Goal: Task Accomplishment & Management: Complete application form

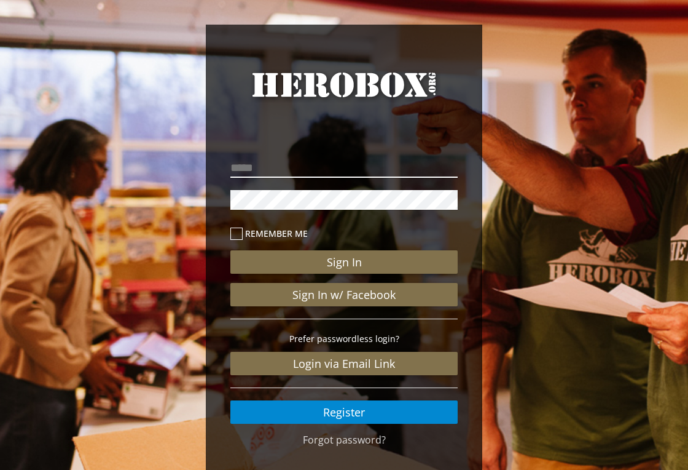
click at [450, 168] on input "email" at bounding box center [344, 168] width 227 height 20
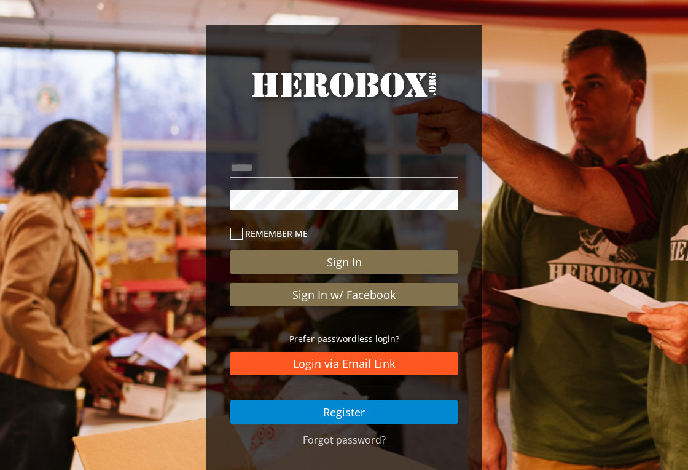
click at [371, 362] on link "Login via Email Link" at bounding box center [344, 363] width 227 height 23
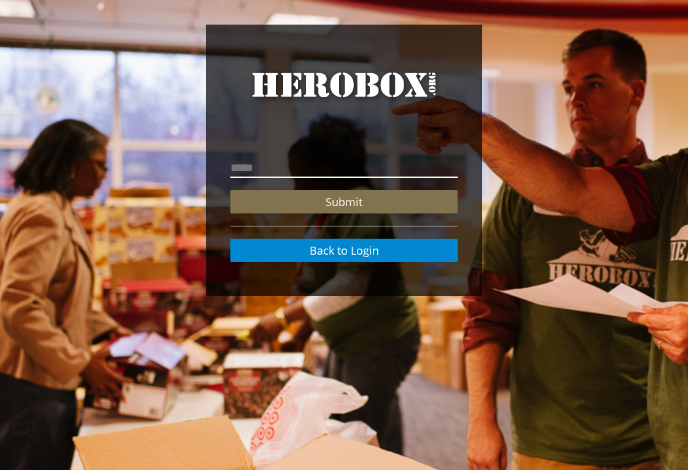
click at [311, 162] on input "email" at bounding box center [344, 168] width 227 height 20
click at [322, 168] on input "email" at bounding box center [344, 168] width 227 height 20
click at [344, 202] on button "Submit" at bounding box center [344, 201] width 227 height 23
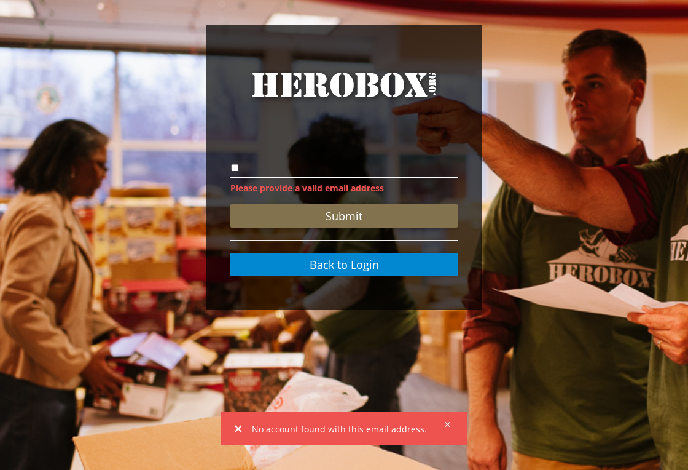
type input "*"
click at [449, 424] on icon at bounding box center [448, 423] width 6 height 7
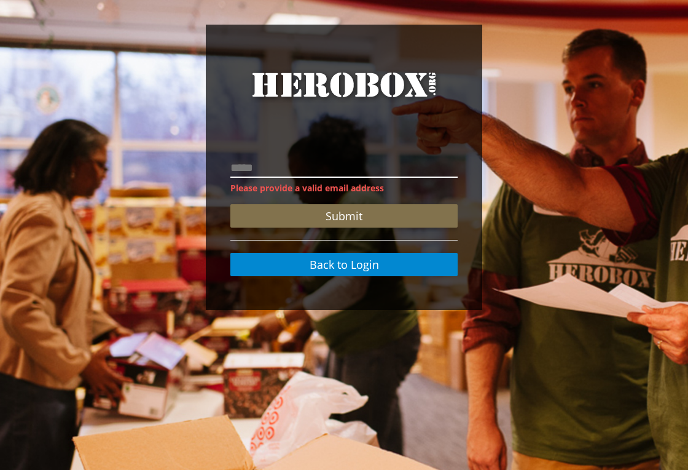
click at [277, 168] on input "email" at bounding box center [344, 168] width 227 height 20
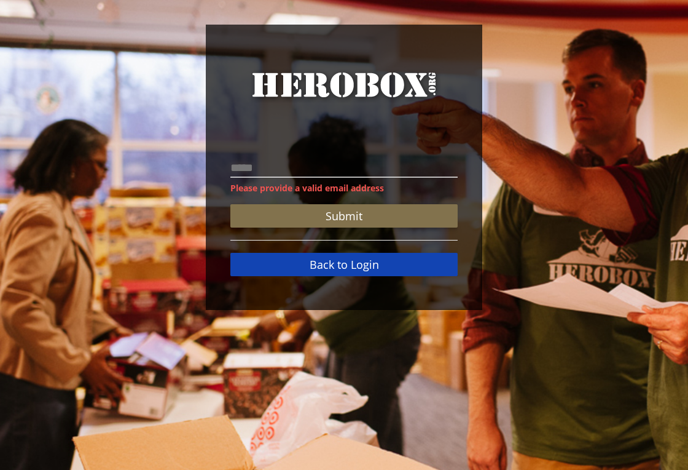
click at [334, 259] on link "Back to Login" at bounding box center [344, 264] width 227 height 23
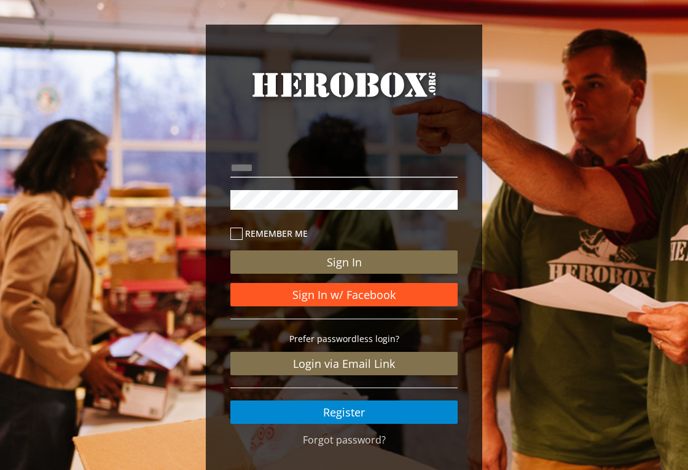
click at [350, 296] on link "Sign In w/ Facebook" at bounding box center [344, 294] width 227 height 23
click at [353, 294] on link "Sign In w/ Facebook" at bounding box center [344, 294] width 227 height 23
